Goal: Find specific page/section: Find specific page/section

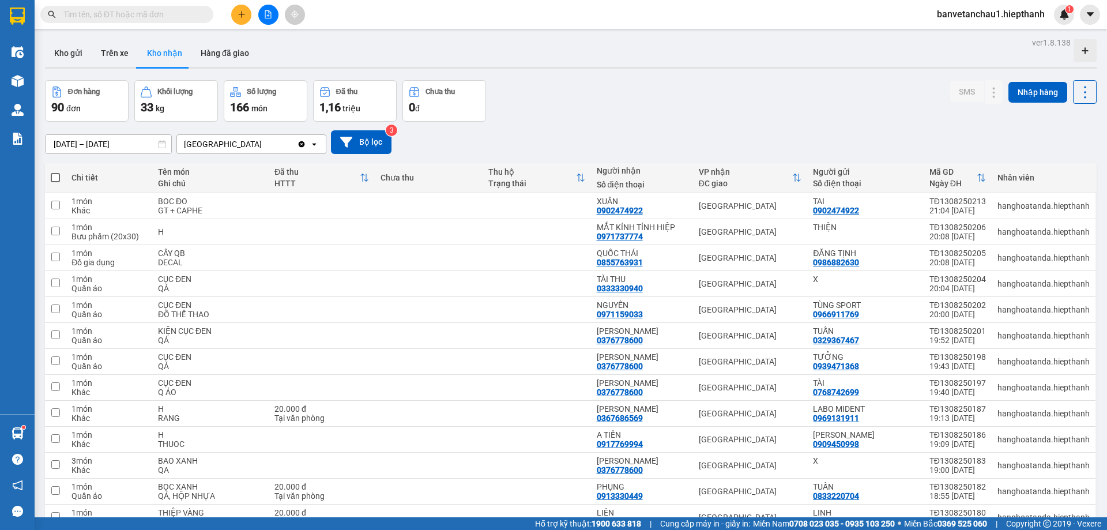
click at [153, 10] on input "text" at bounding box center [131, 14] width 136 height 13
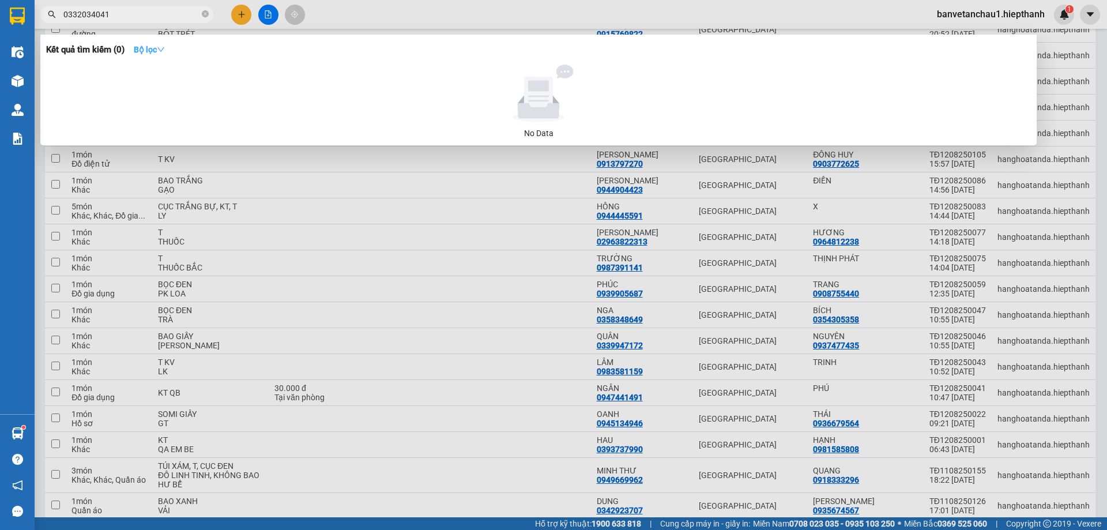
click at [164, 52] on icon "down" at bounding box center [161, 50] width 8 height 8
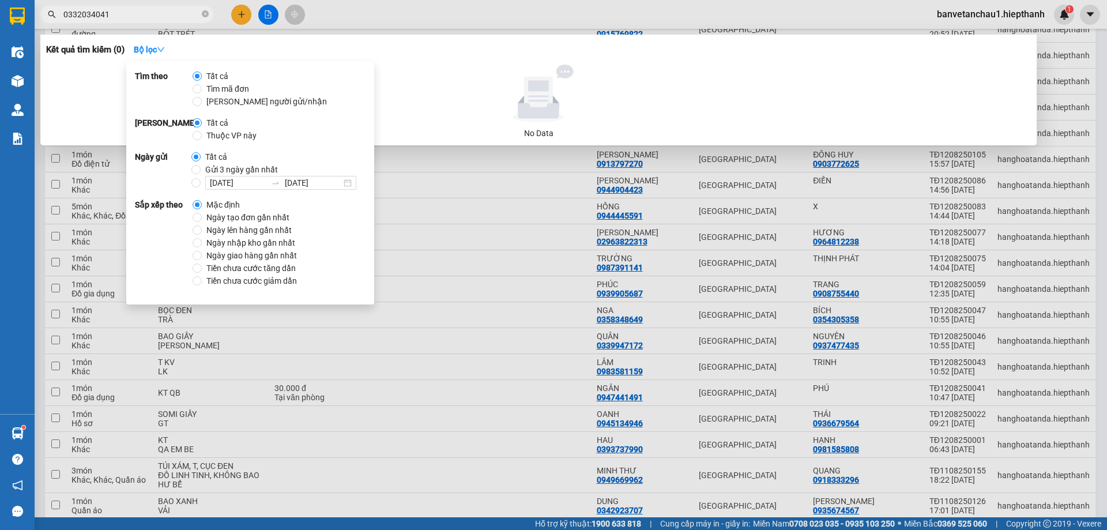
click at [410, 50] on div "Kết quả tìm kiếm ( 0 ) Bộ lọc" at bounding box center [538, 49] width 984 height 18
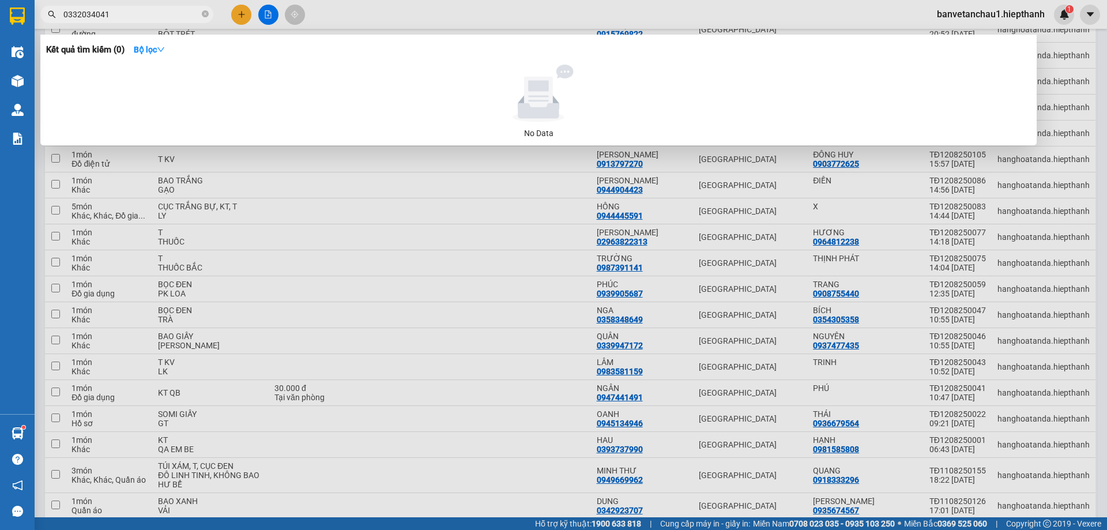
click at [666, 27] on div at bounding box center [553, 265] width 1107 height 530
click at [152, 16] on input "0332034041" at bounding box center [131, 14] width 136 height 13
type input "TRUNG"
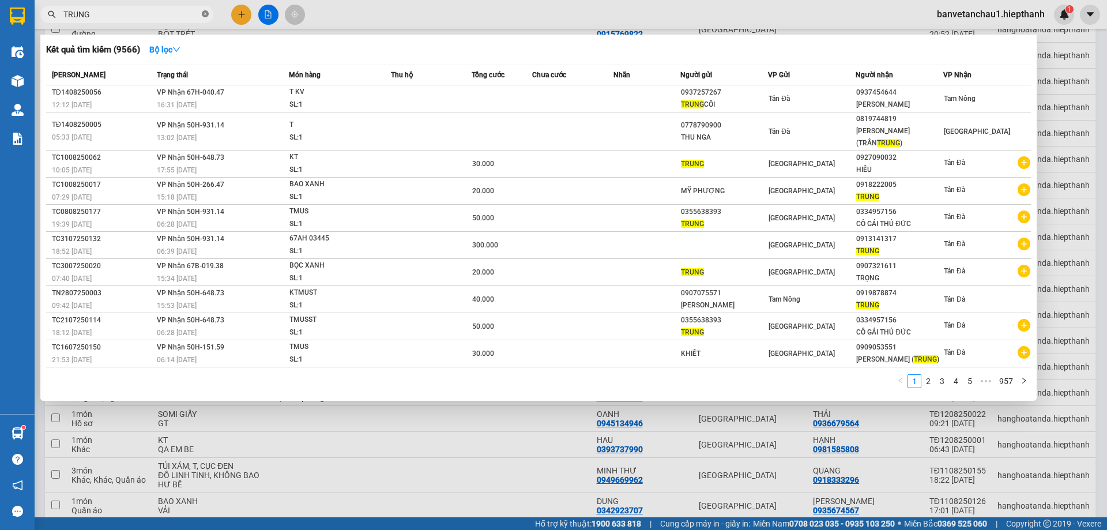
click at [205, 14] on icon "close-circle" at bounding box center [205, 13] width 7 height 7
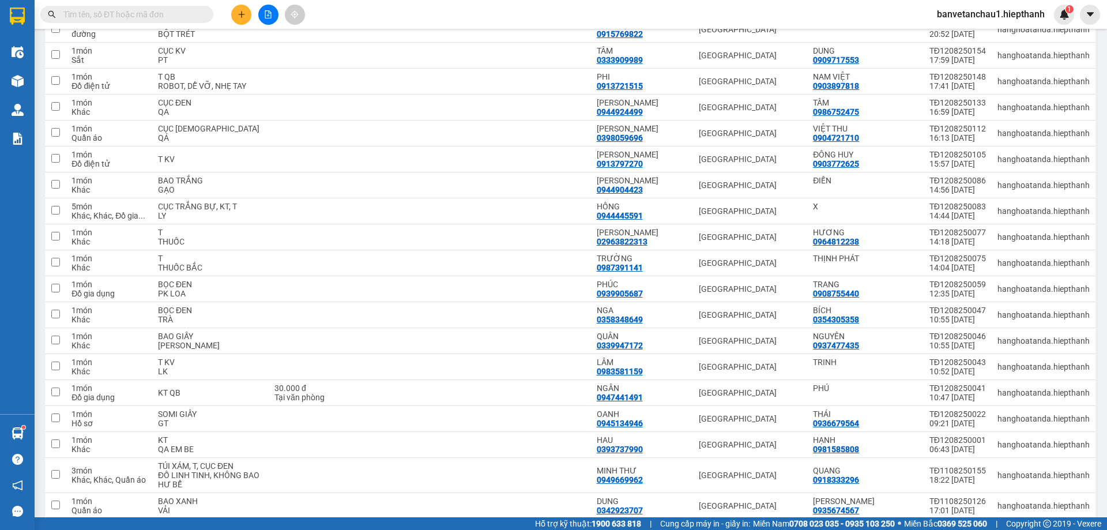
click at [173, 19] on input "text" at bounding box center [131, 14] width 136 height 13
